Goal: Information Seeking & Learning: Learn about a topic

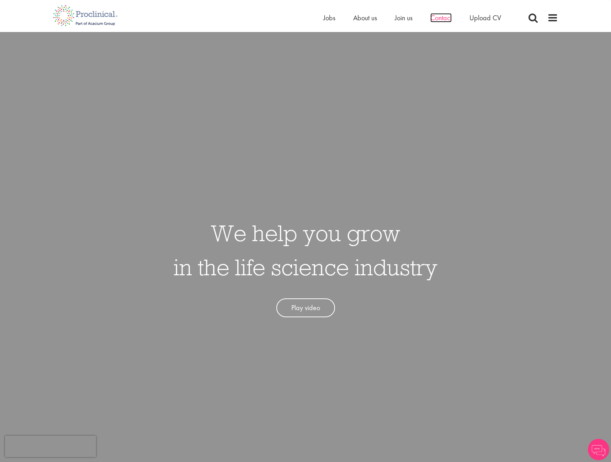
click at [444, 18] on span "Contact" at bounding box center [440, 17] width 21 height 9
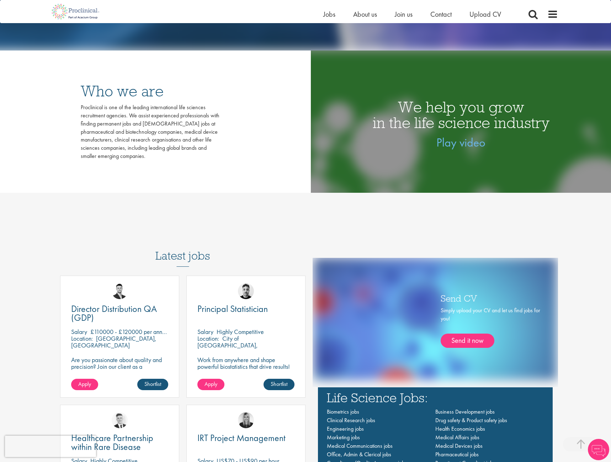
scroll to position [218, 0]
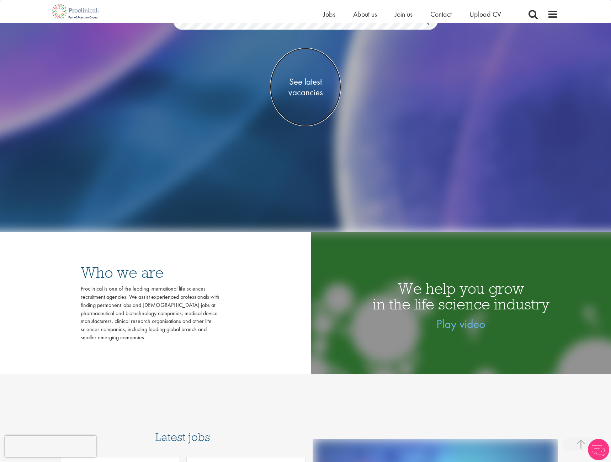
click at [305, 79] on span "See latest vacancies" at bounding box center [305, 86] width 71 height 21
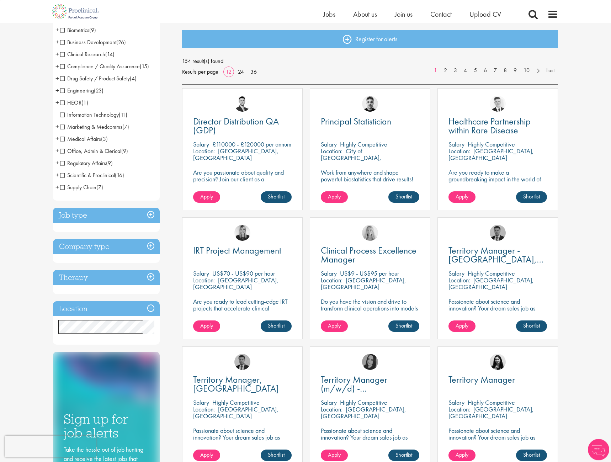
scroll to position [73, 0]
click at [62, 91] on span "Engineering" at bounding box center [77, 89] width 34 height 7
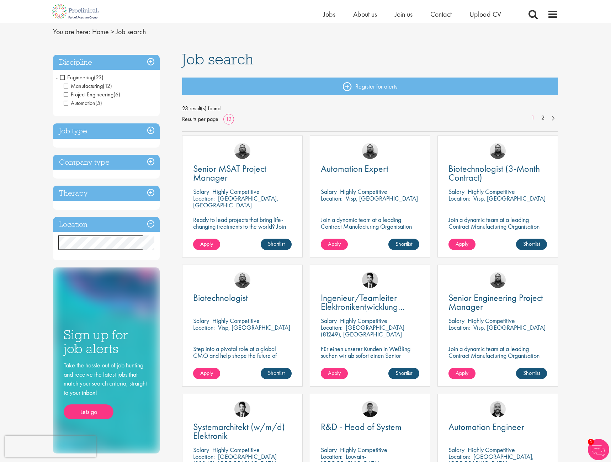
scroll to position [36, 0]
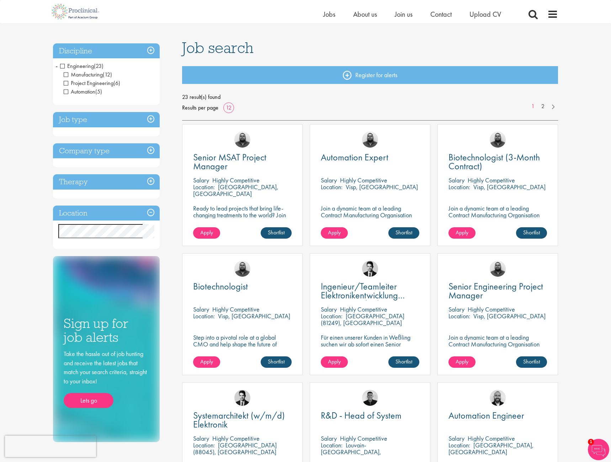
click at [63, 67] on span "Engineering" at bounding box center [77, 65] width 34 height 7
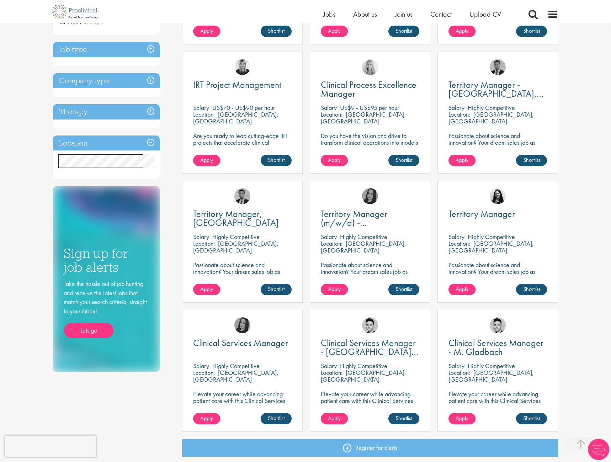
scroll to position [254, 0]
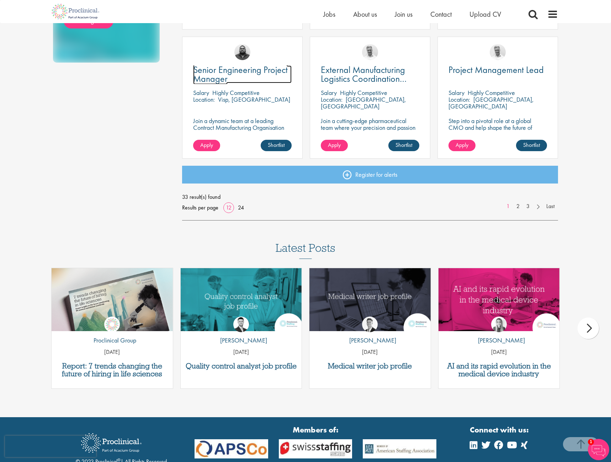
scroll to position [570, 0]
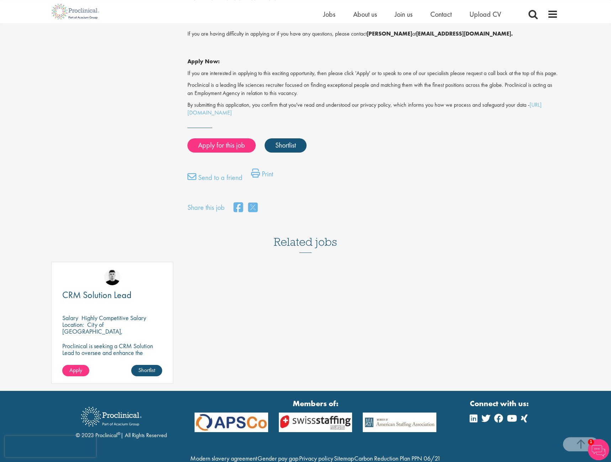
scroll to position [508, 0]
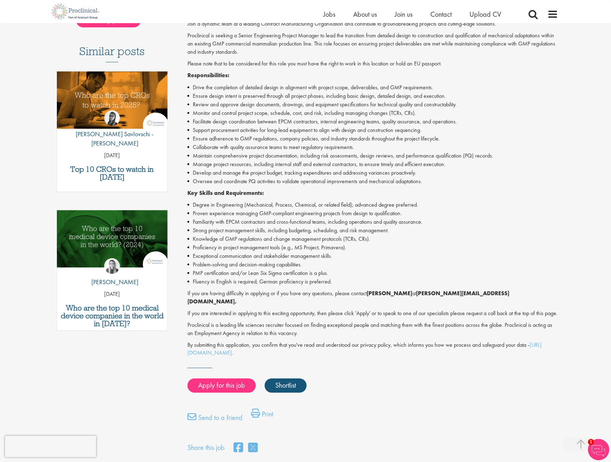
scroll to position [36, 0]
